Goal: Navigation & Orientation: Go to known website

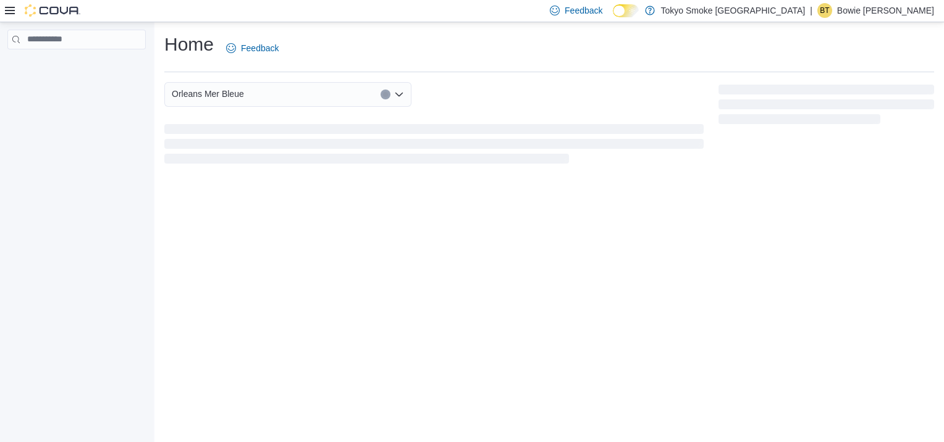
click at [885, 9] on p "Bowie Thibodeau" at bounding box center [885, 10] width 97 height 15
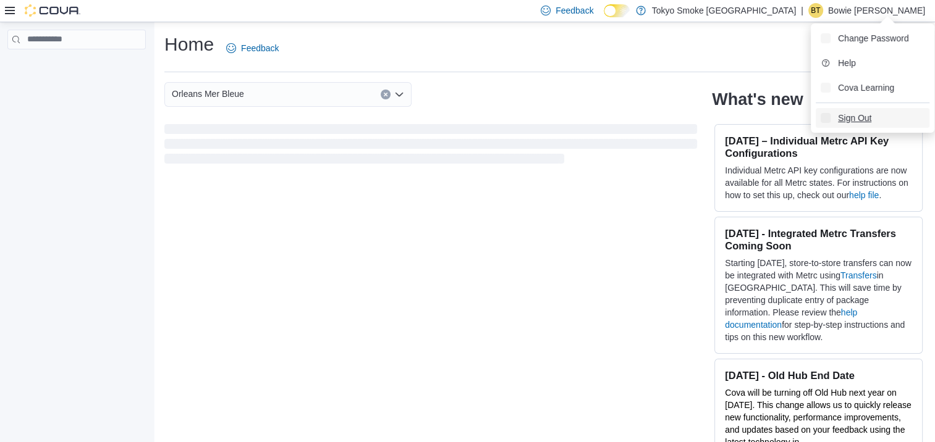
click at [852, 116] on span "Sign Out" at bounding box center [854, 118] width 33 height 12
